Goal: Task Accomplishment & Management: Manage account settings

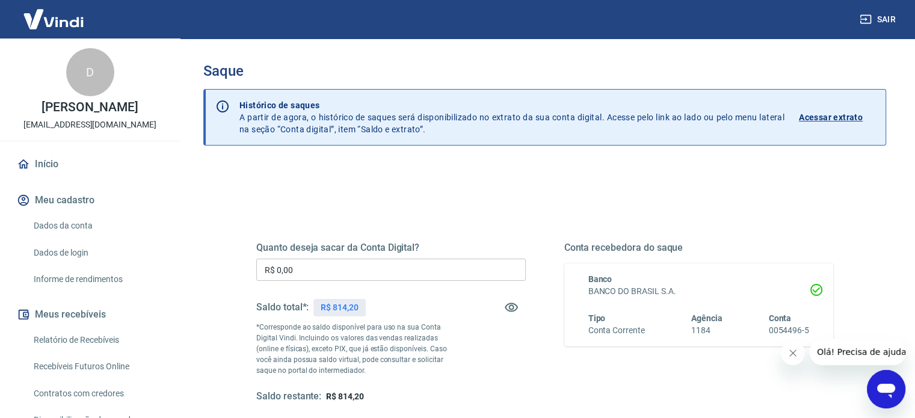
click at [63, 158] on link "Início" at bounding box center [89, 164] width 151 height 26
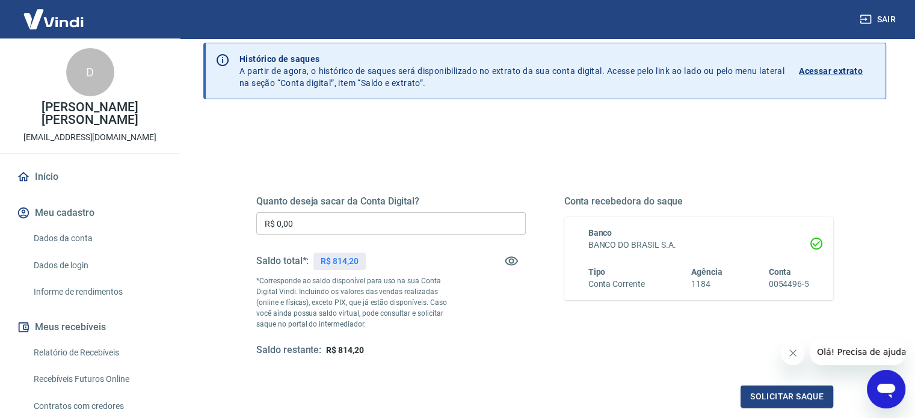
scroll to position [60, 0]
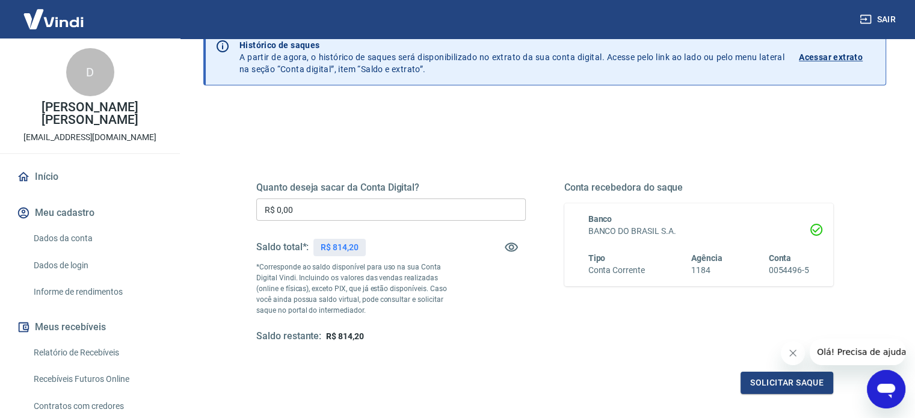
click at [351, 206] on input "R$ 0,00" at bounding box center [390, 209] width 269 height 22
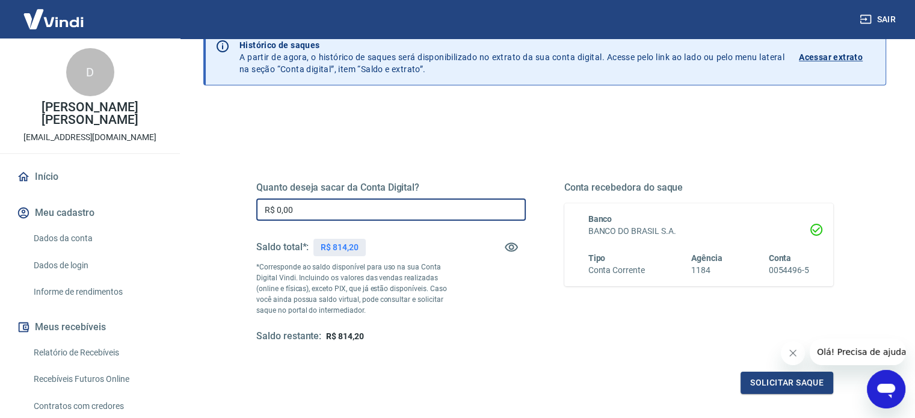
click at [351, 206] on input "R$ 0,00" at bounding box center [390, 209] width 269 height 22
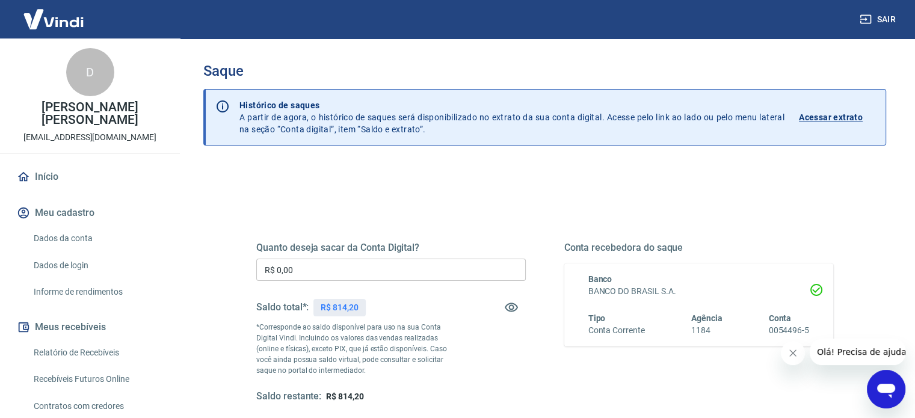
click at [325, 279] on input "R$ 0,00" at bounding box center [390, 270] width 269 height 22
click at [325, 278] on input "R$ 0,00" at bounding box center [390, 270] width 269 height 22
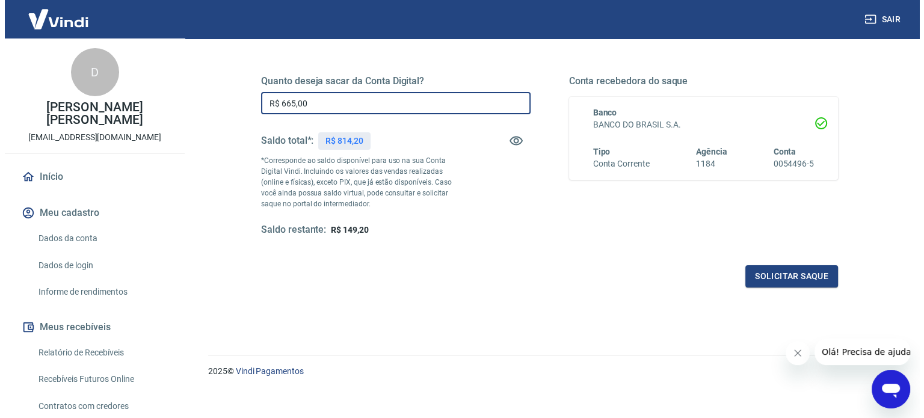
scroll to position [176, 0]
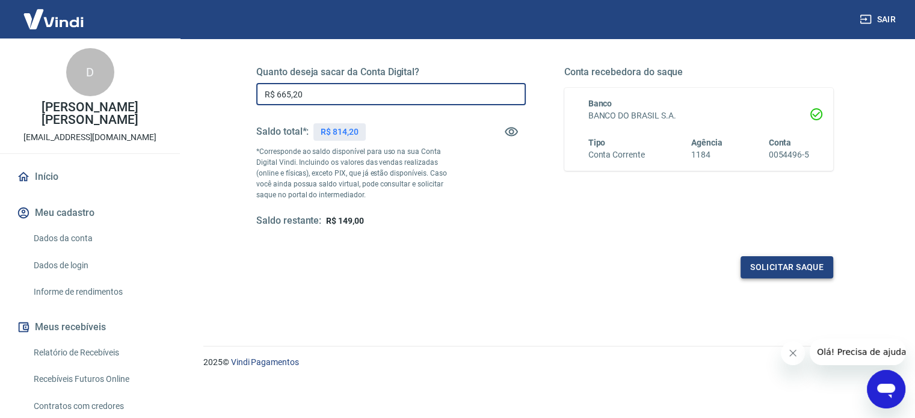
type input "R$ 665,20"
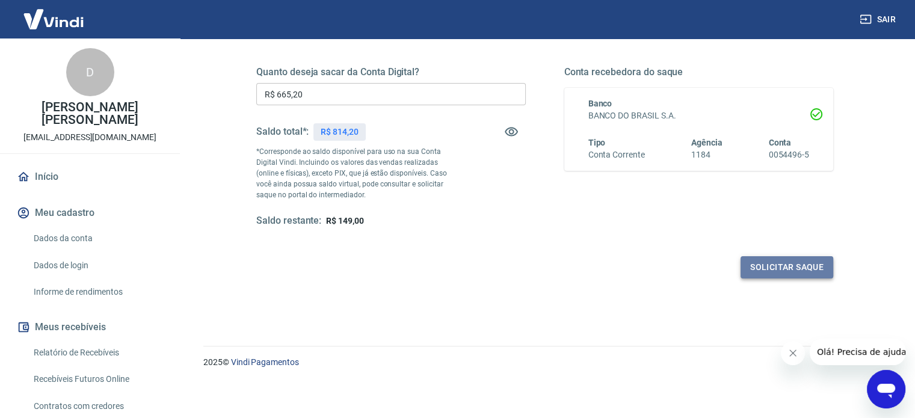
click at [789, 268] on button "Solicitar saque" at bounding box center [786, 267] width 93 height 22
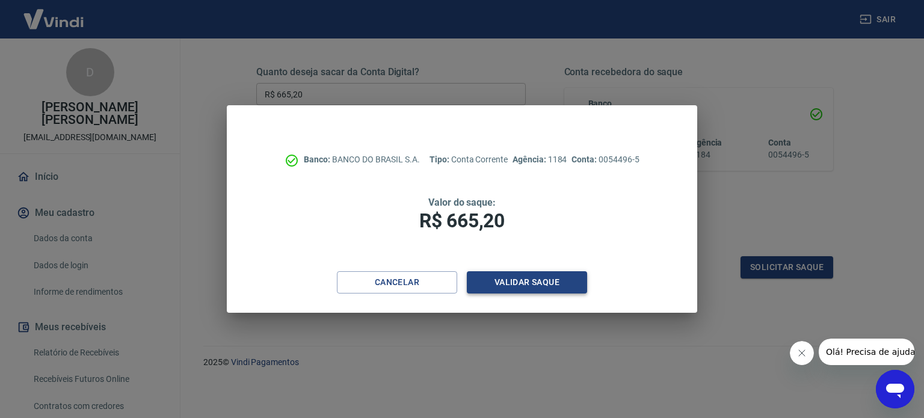
click at [506, 283] on button "Validar saque" at bounding box center [527, 282] width 120 height 22
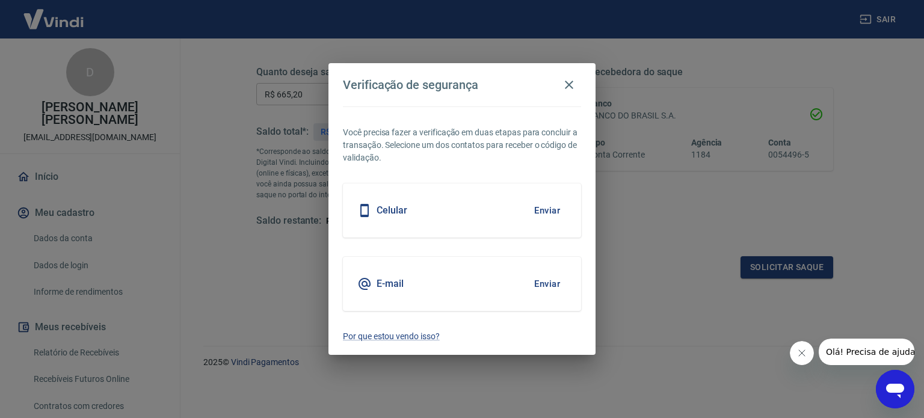
click at [423, 283] on div "E-mail Enviar" at bounding box center [462, 284] width 238 height 54
click at [368, 275] on div "E-mail Enviar" at bounding box center [462, 284] width 238 height 54
click at [392, 285] on h5 "E-mail" at bounding box center [390, 284] width 27 height 12
click at [558, 280] on button "Enviar" at bounding box center [547, 283] width 39 height 25
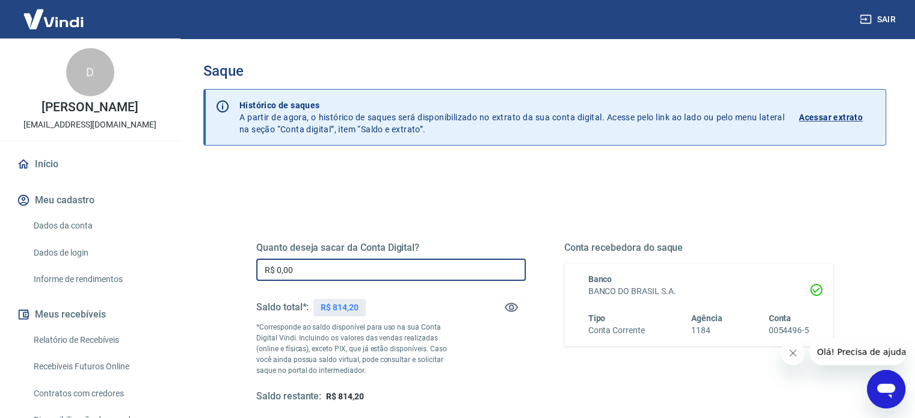
click at [351, 267] on input "R$ 0,00" at bounding box center [390, 270] width 269 height 22
click at [848, 52] on div "Saque Histórico de saques A partir de agora, o histórico de saques será disponi…" at bounding box center [545, 272] width 712 height 469
click at [378, 274] on input "R$ 0,00" at bounding box center [390, 270] width 269 height 22
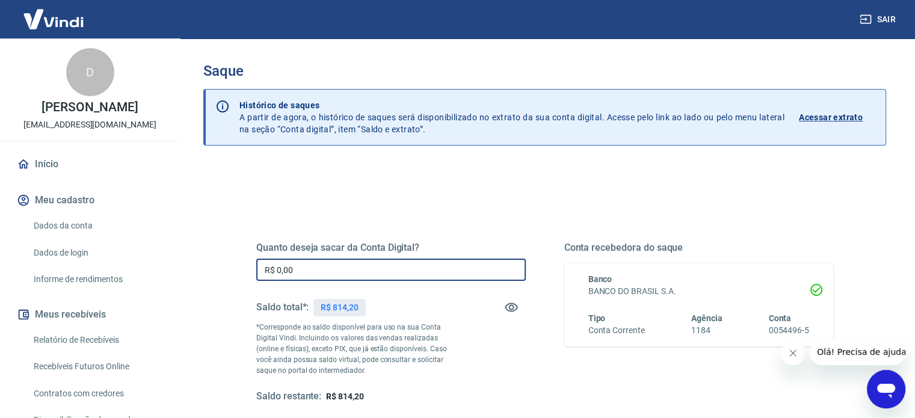
click at [378, 274] on input "R$ 0,00" at bounding box center [390, 270] width 269 height 22
click at [328, 274] on input "R$ 0,00" at bounding box center [390, 270] width 269 height 22
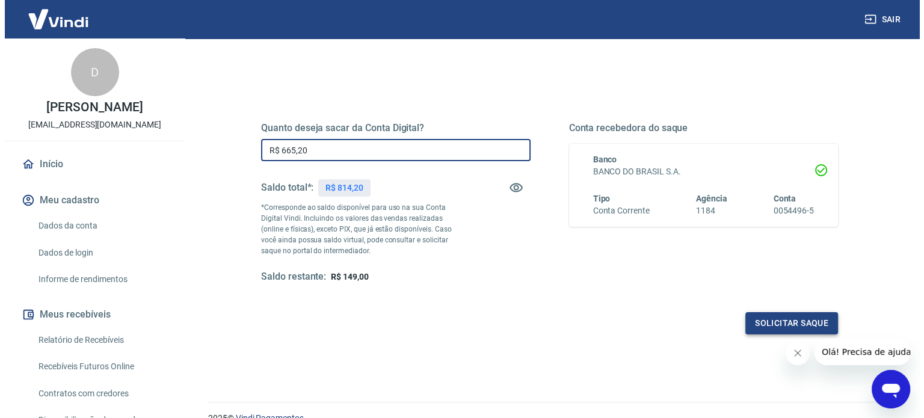
scroll to position [120, 0]
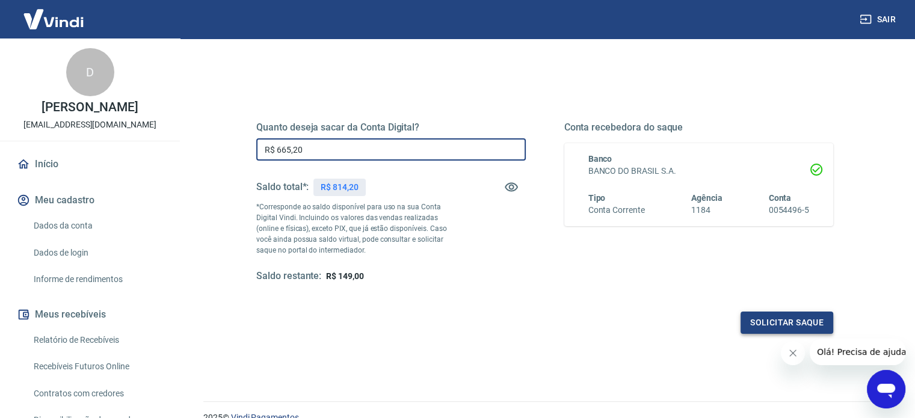
type input "R$ 665,20"
click at [753, 322] on button "Solicitar saque" at bounding box center [786, 323] width 93 height 22
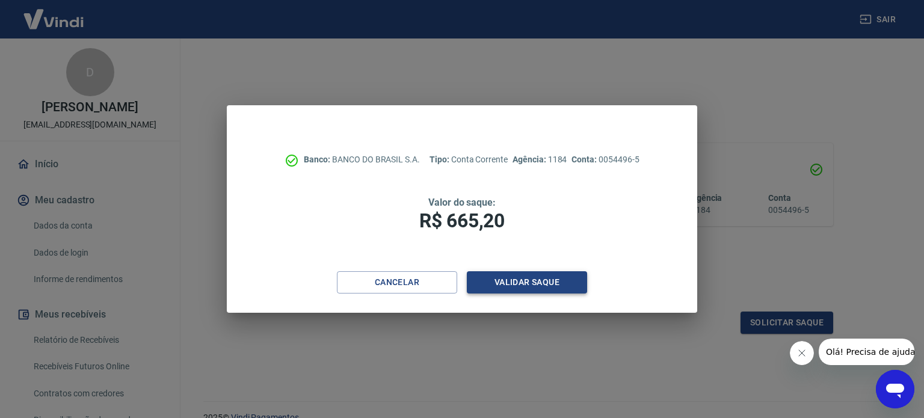
click at [545, 289] on button "Validar saque" at bounding box center [527, 282] width 120 height 22
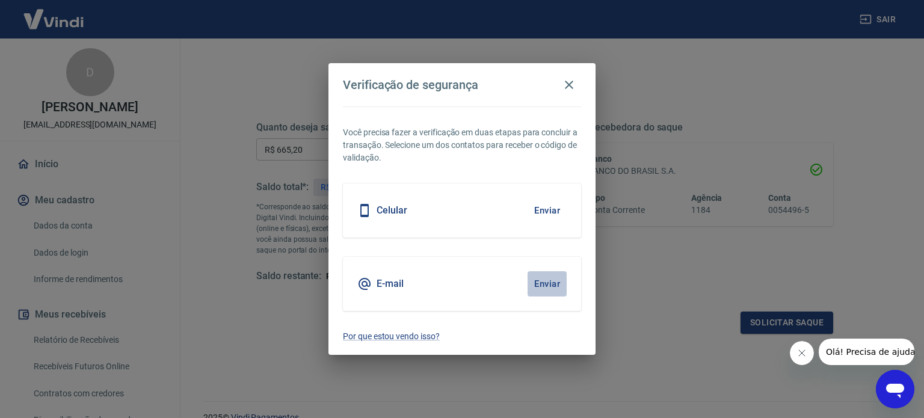
click at [528, 287] on button "Enviar" at bounding box center [547, 283] width 39 height 25
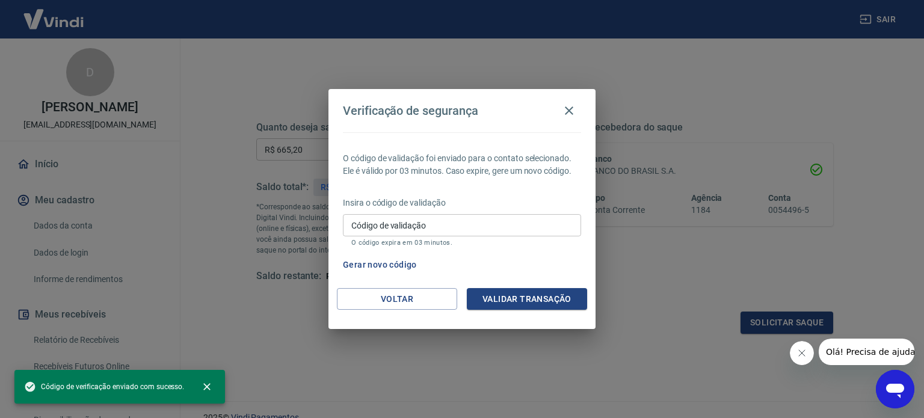
click at [412, 221] on input "Código de validação" at bounding box center [462, 225] width 238 height 22
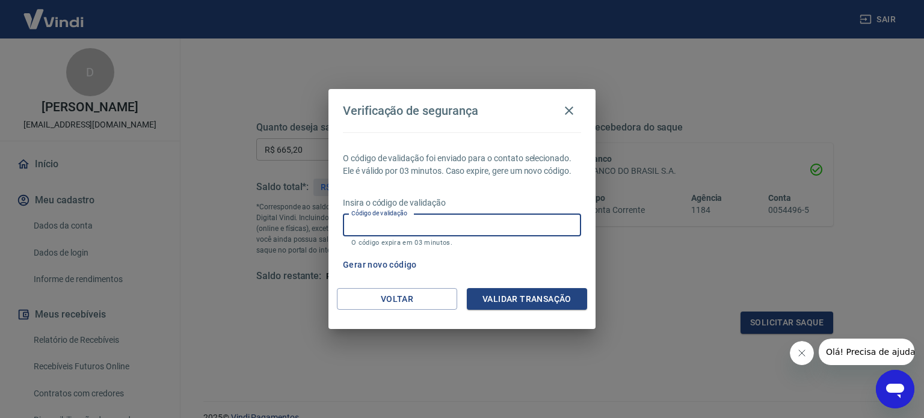
paste input "457287"
type input "457287"
click at [512, 296] on button "Validar transação" at bounding box center [527, 299] width 120 height 22
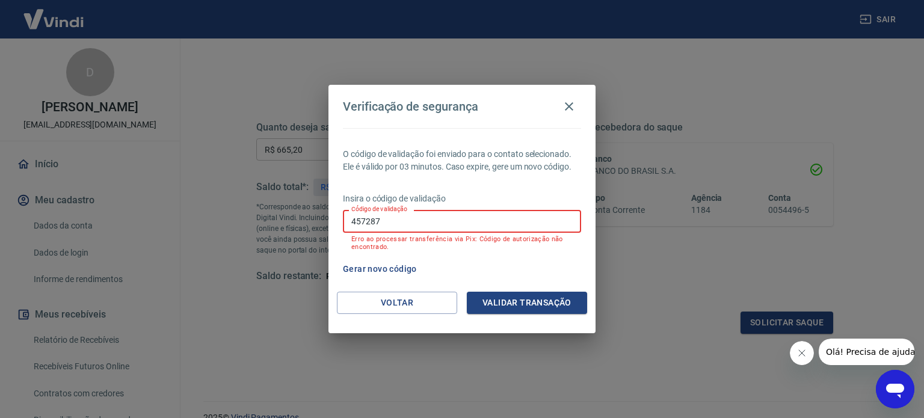
click at [423, 221] on input "457287" at bounding box center [462, 221] width 238 height 22
paste input "453444"
type input "453444"
click at [508, 293] on button "Validar transação" at bounding box center [527, 303] width 120 height 22
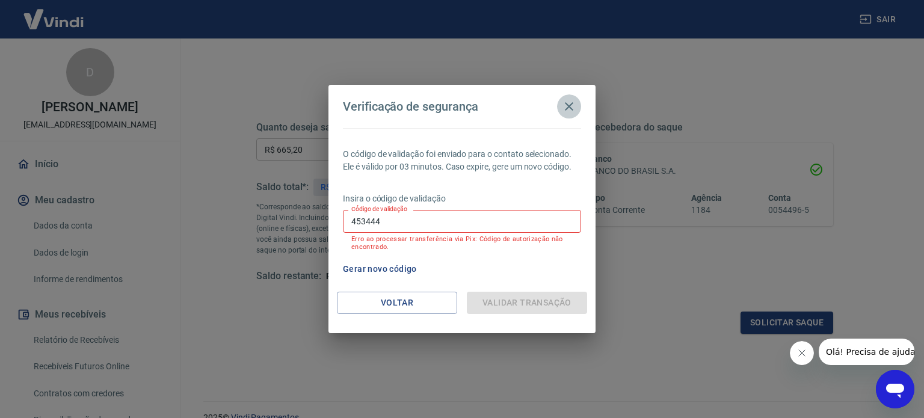
click at [572, 109] on icon "button" at bounding box center [569, 106] width 8 height 8
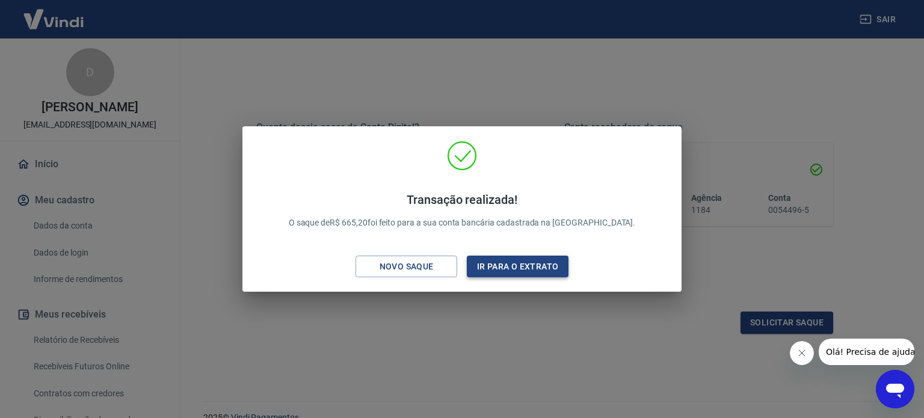
click at [493, 269] on button "Ir para o extrato" at bounding box center [518, 267] width 102 height 22
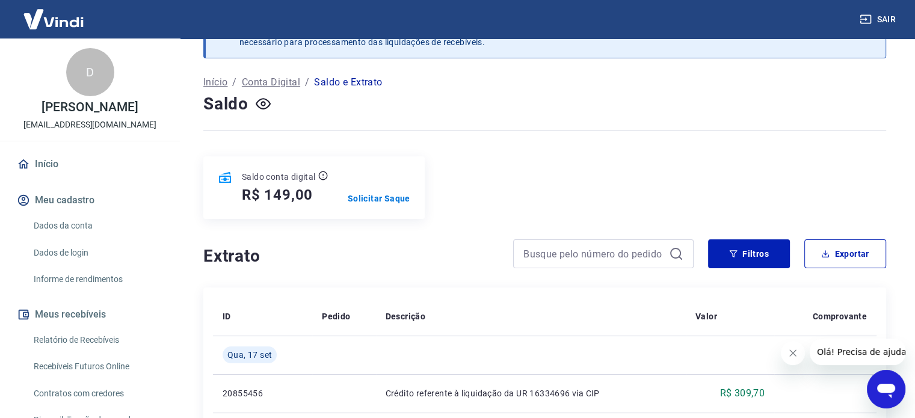
scroll to position [60, 0]
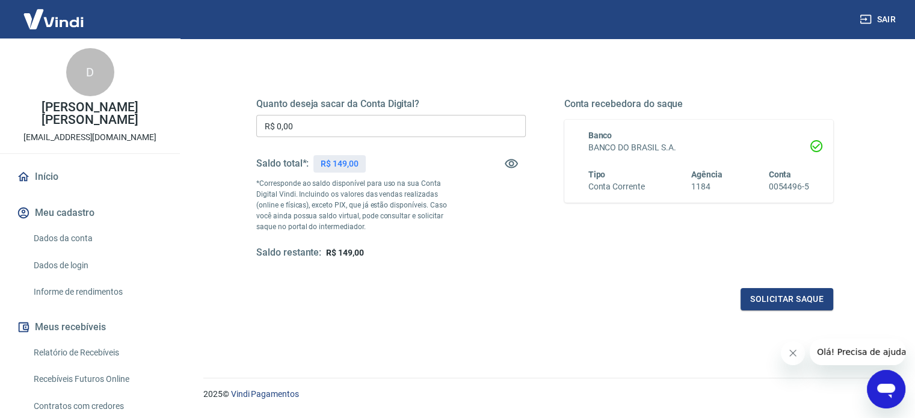
scroll to position [115, 0]
